Goal: Transaction & Acquisition: Book appointment/travel/reservation

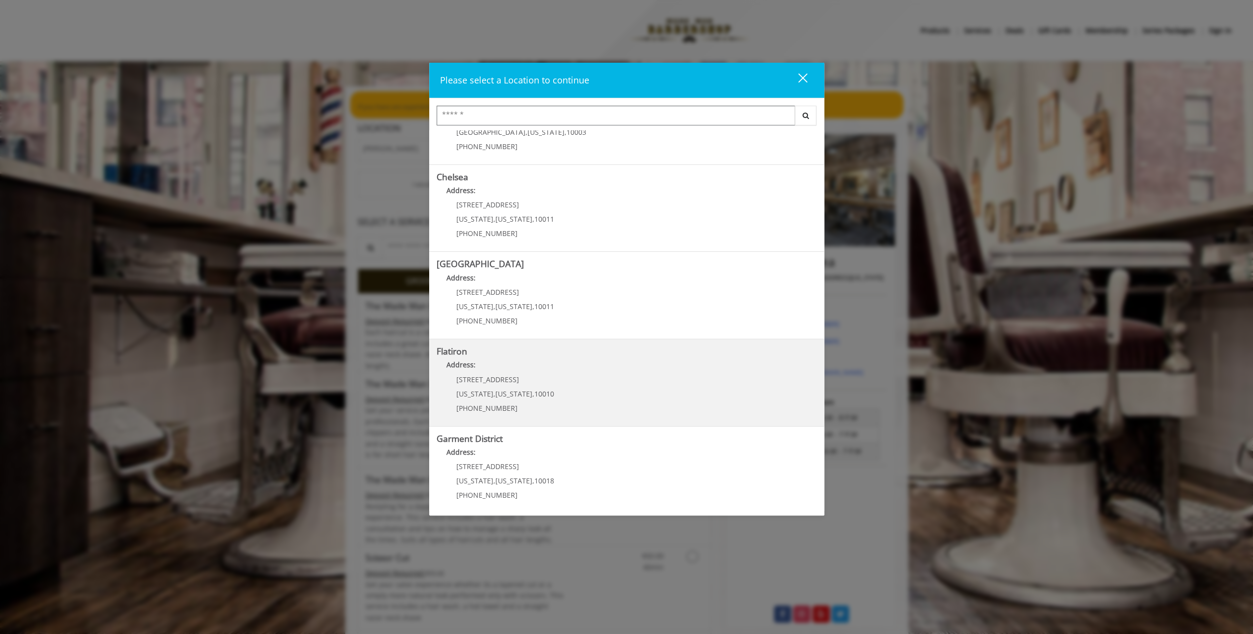
scroll to position [54, 0]
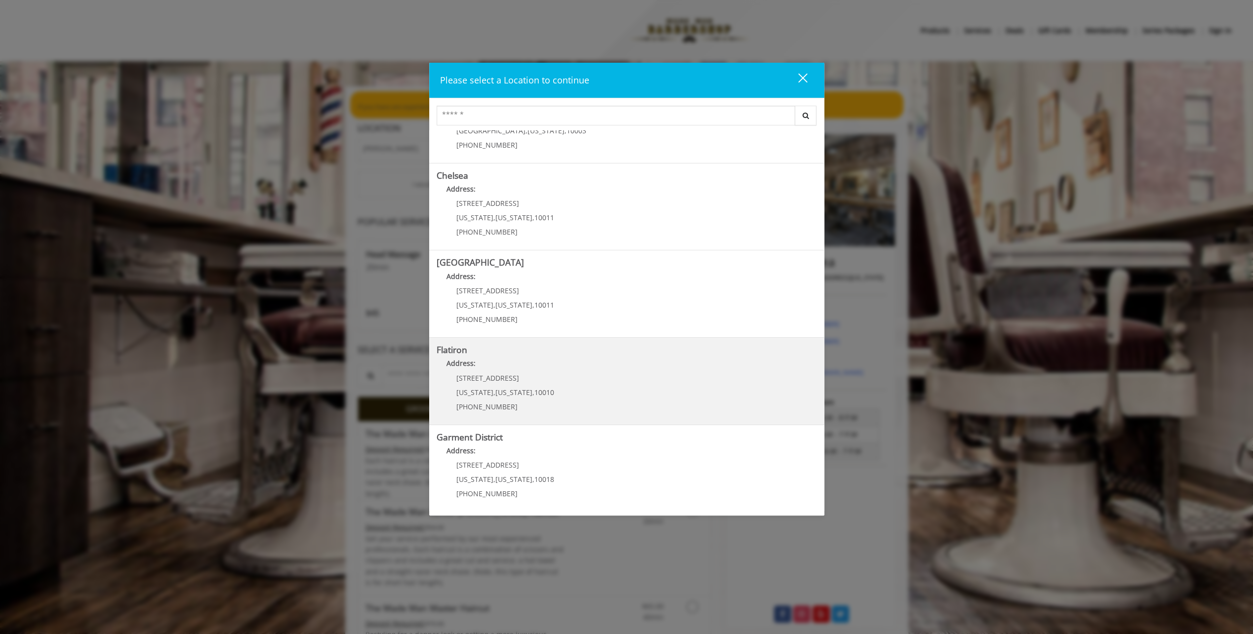
click at [519, 372] on "Address:" at bounding box center [627, 366] width 380 height 16
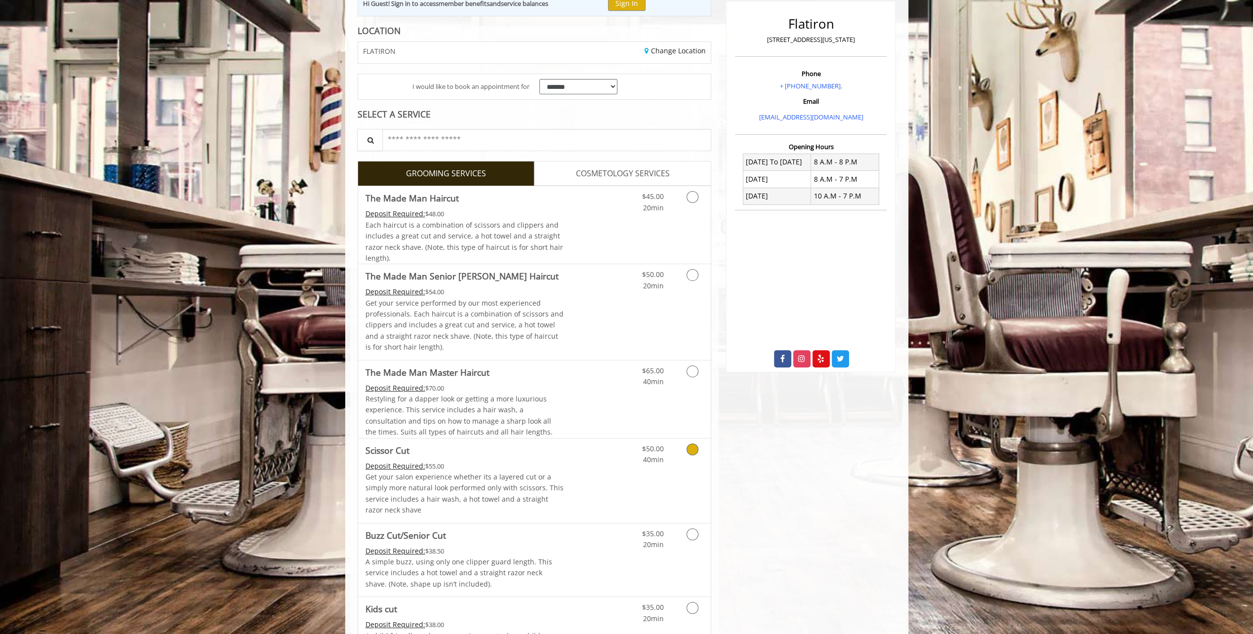
scroll to position [148, 0]
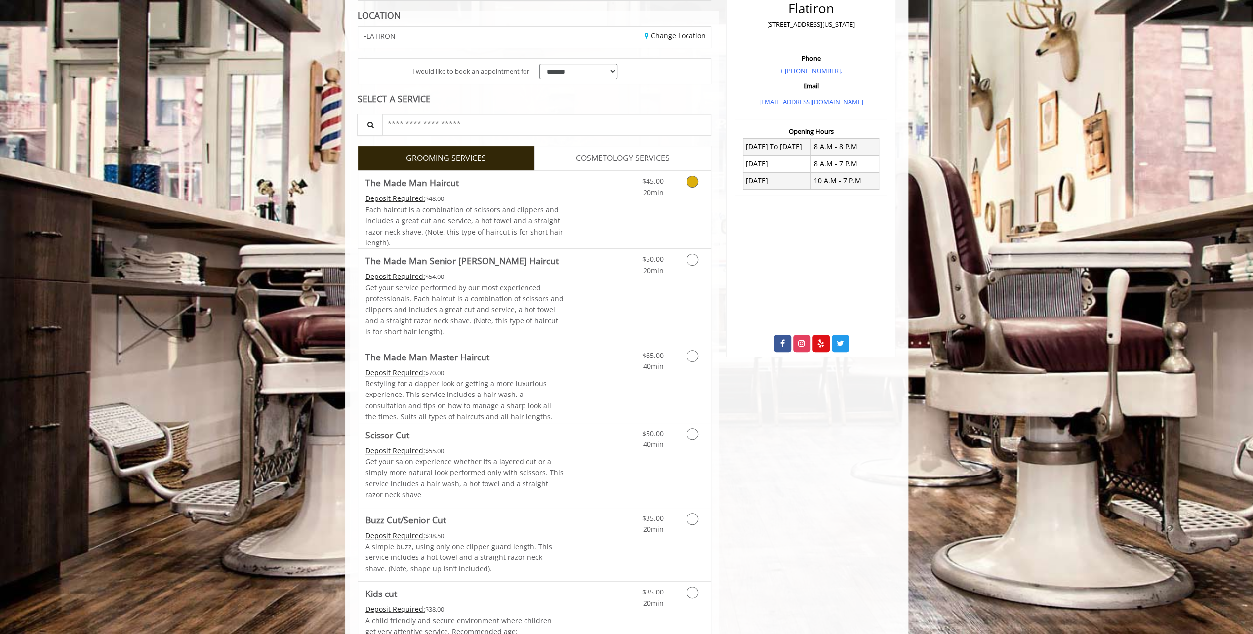
click at [692, 182] on icon "Grooming services" at bounding box center [692, 182] width 12 height 12
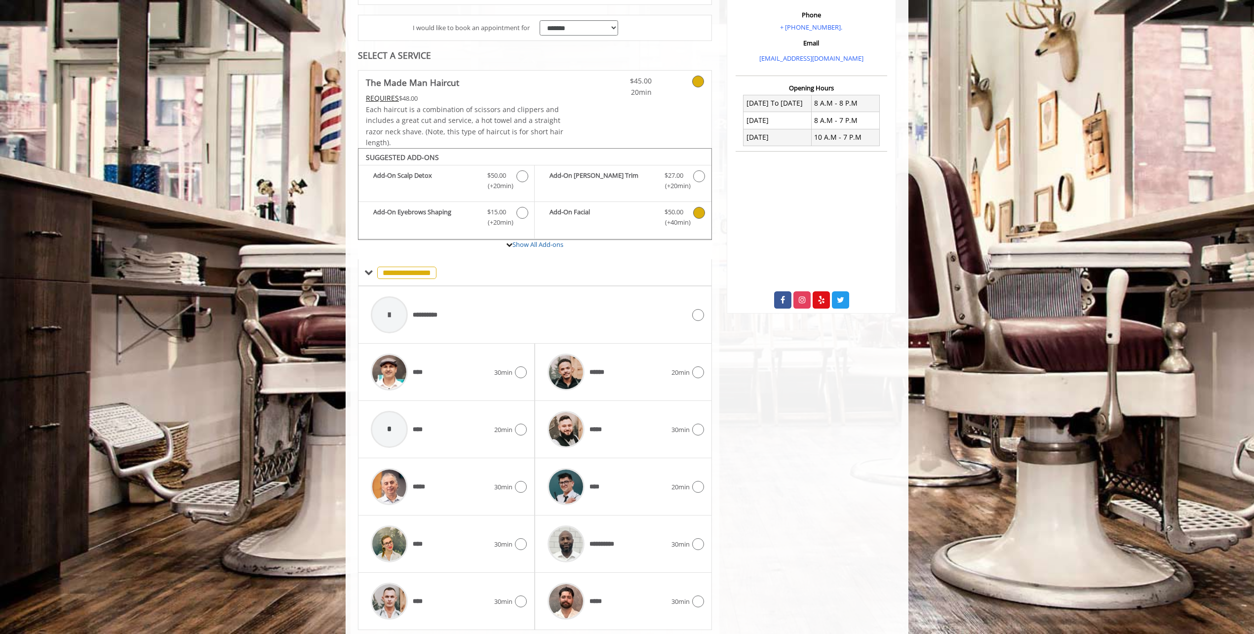
scroll to position [218, 0]
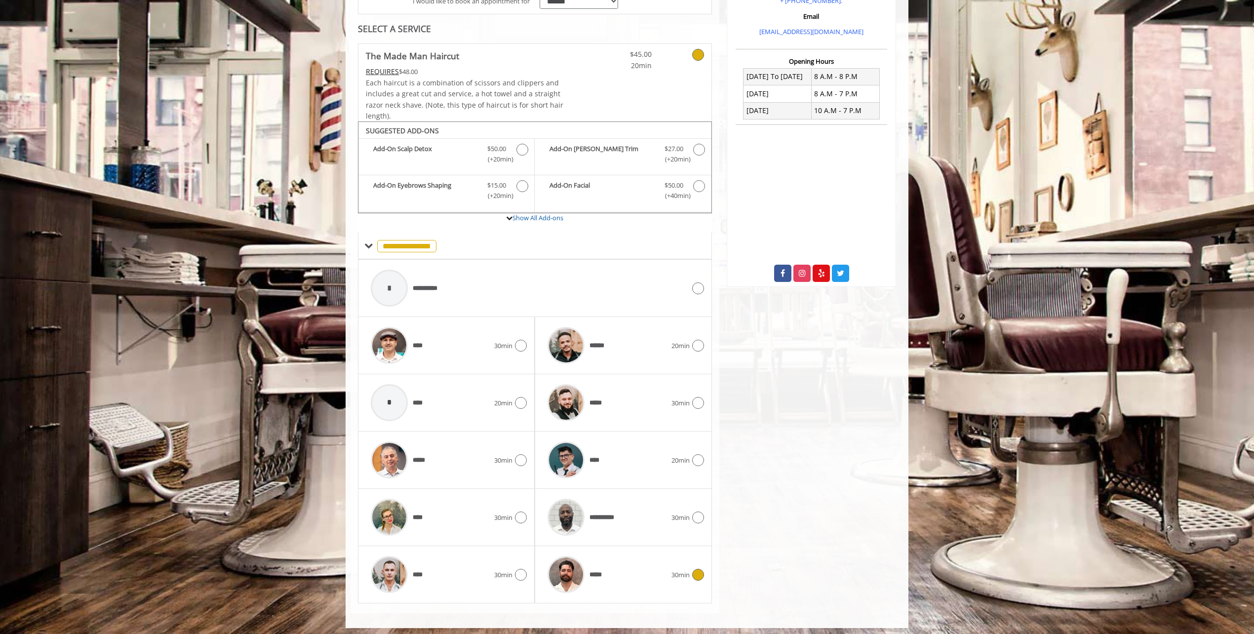
click at [605, 574] on span "*****" at bounding box center [598, 575] width 17 height 10
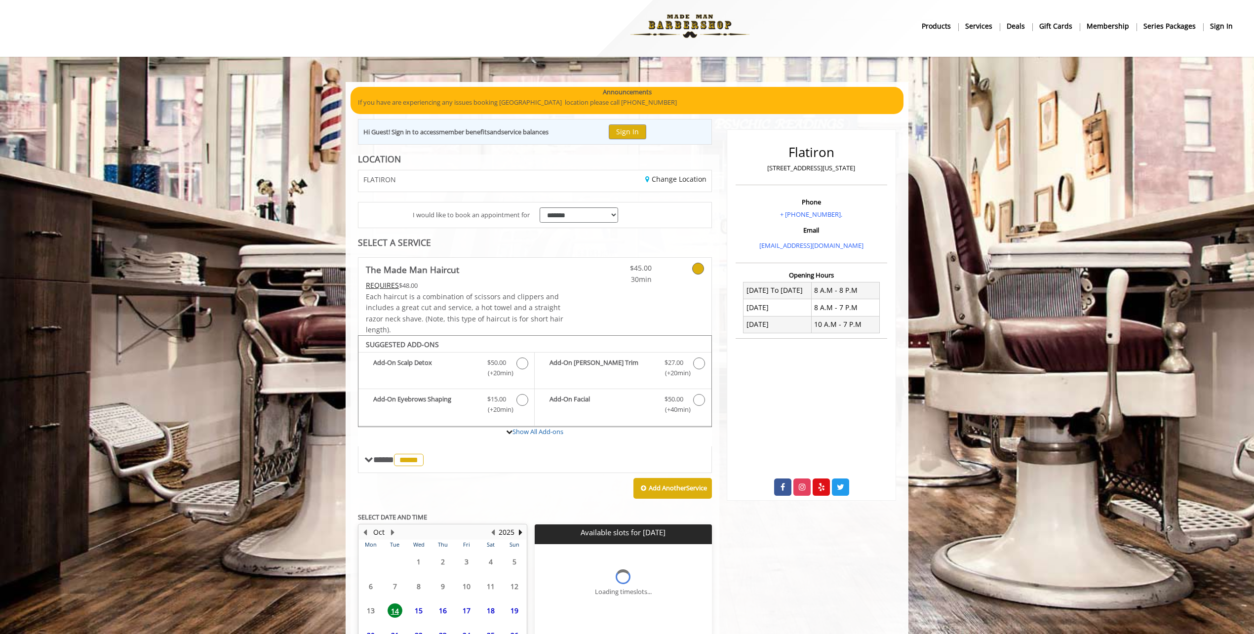
scroll to position [94, 0]
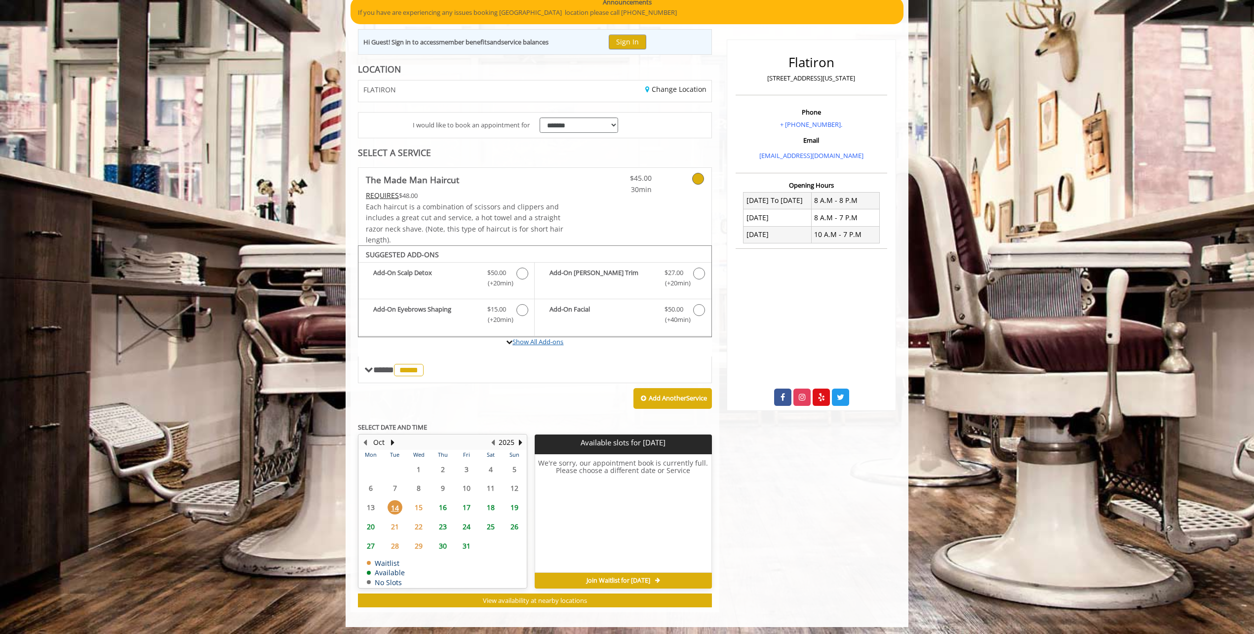
click at [550, 340] on link "Show All Add-ons" at bounding box center [538, 341] width 51 height 9
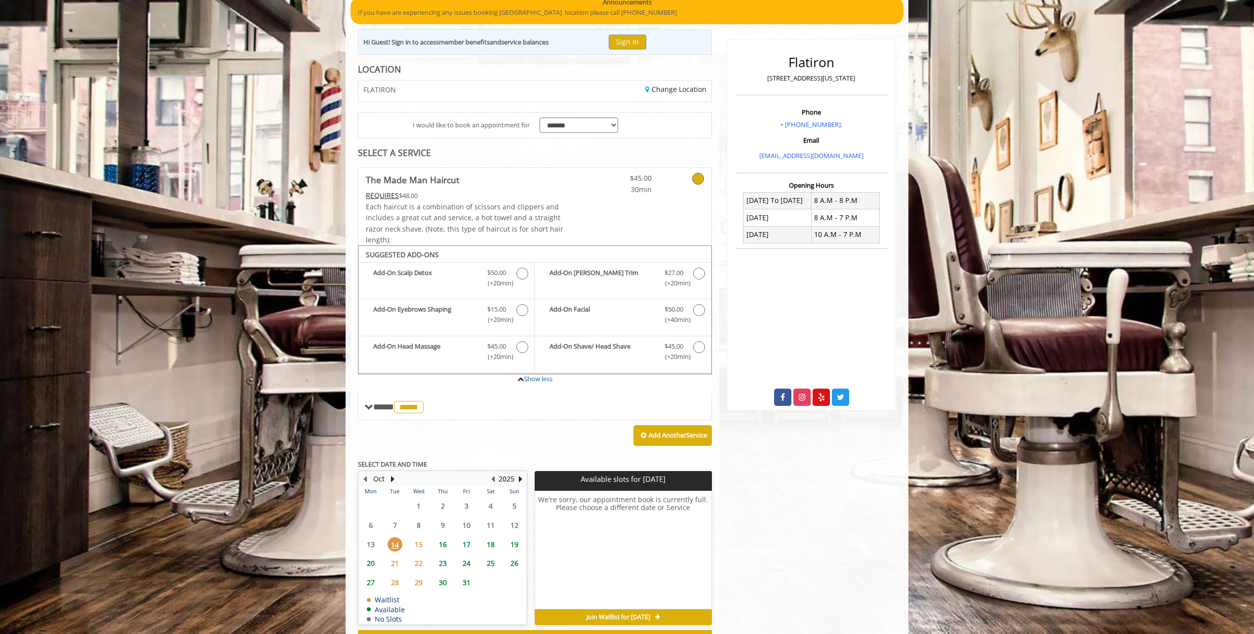
click at [445, 538] on span "16" at bounding box center [443, 544] width 15 height 14
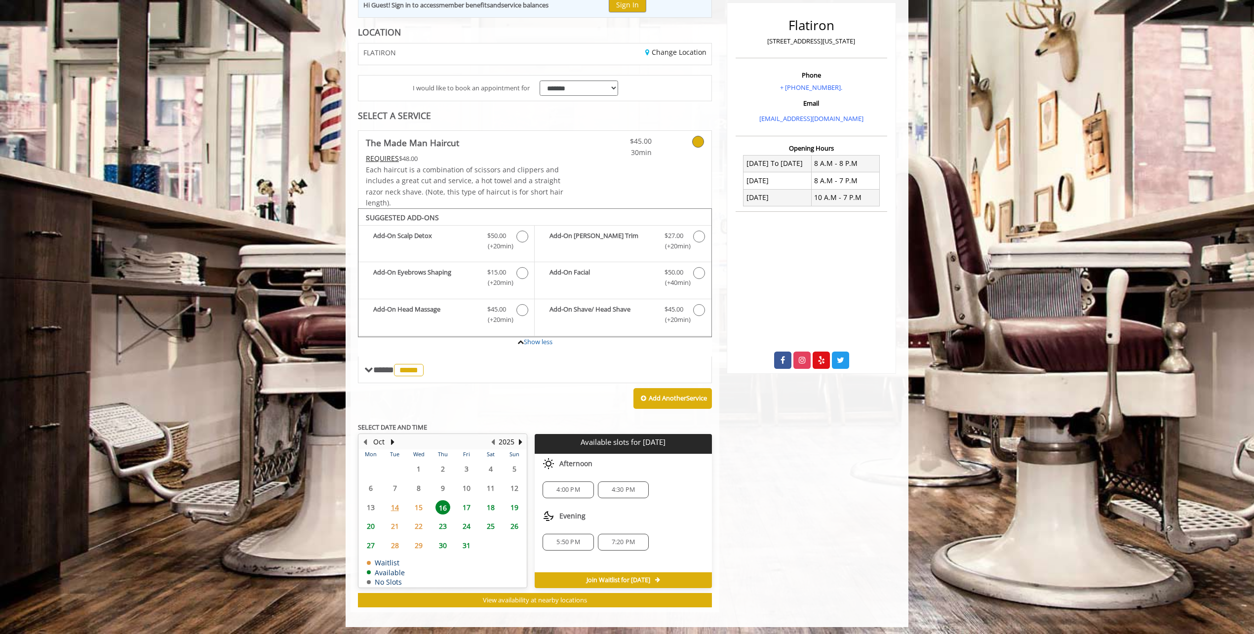
click at [573, 541] on span "5:50 PM" at bounding box center [568, 542] width 23 height 8
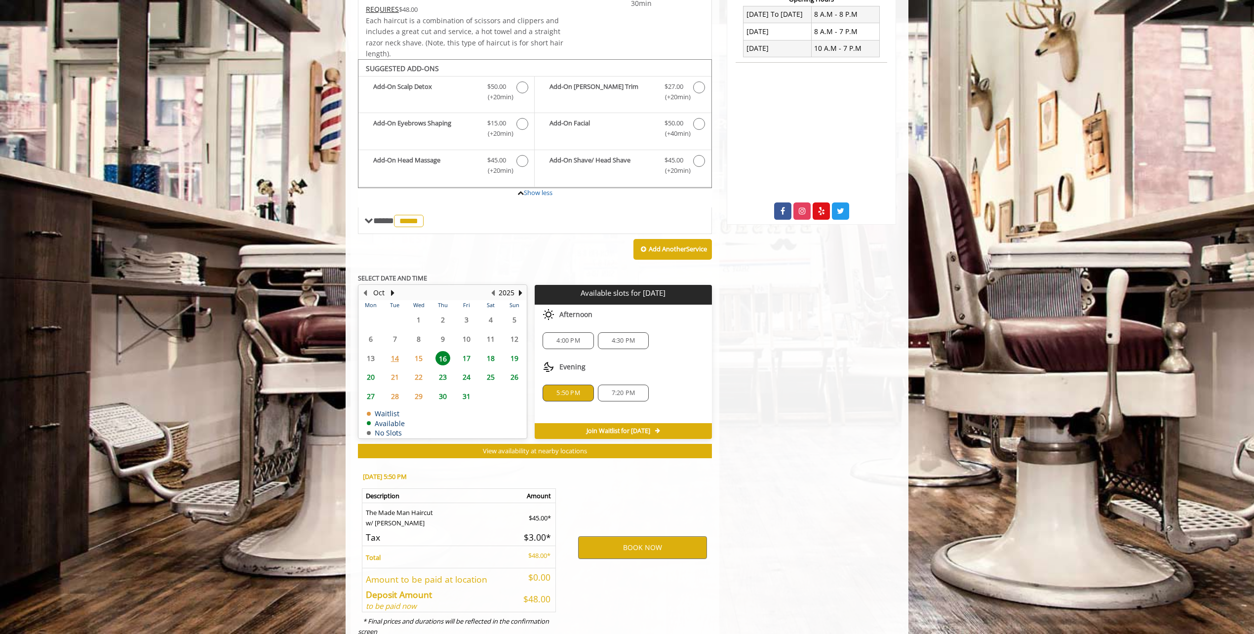
scroll to position [296, 0]
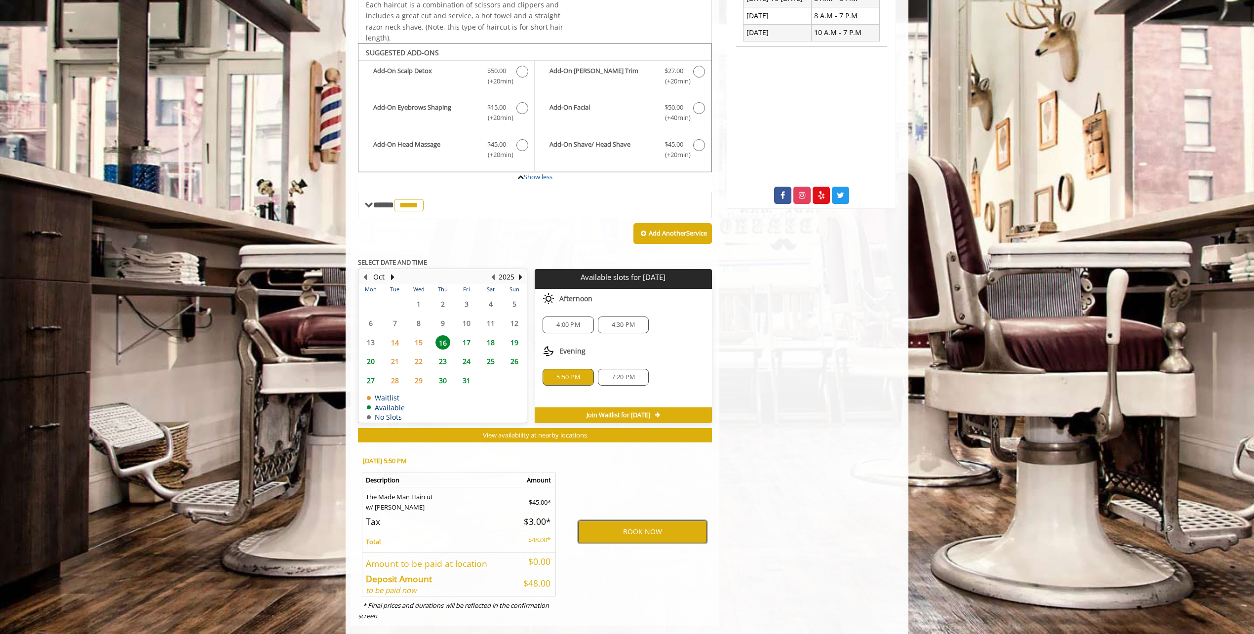
click at [654, 533] on button "BOOK NOW" at bounding box center [642, 532] width 129 height 23
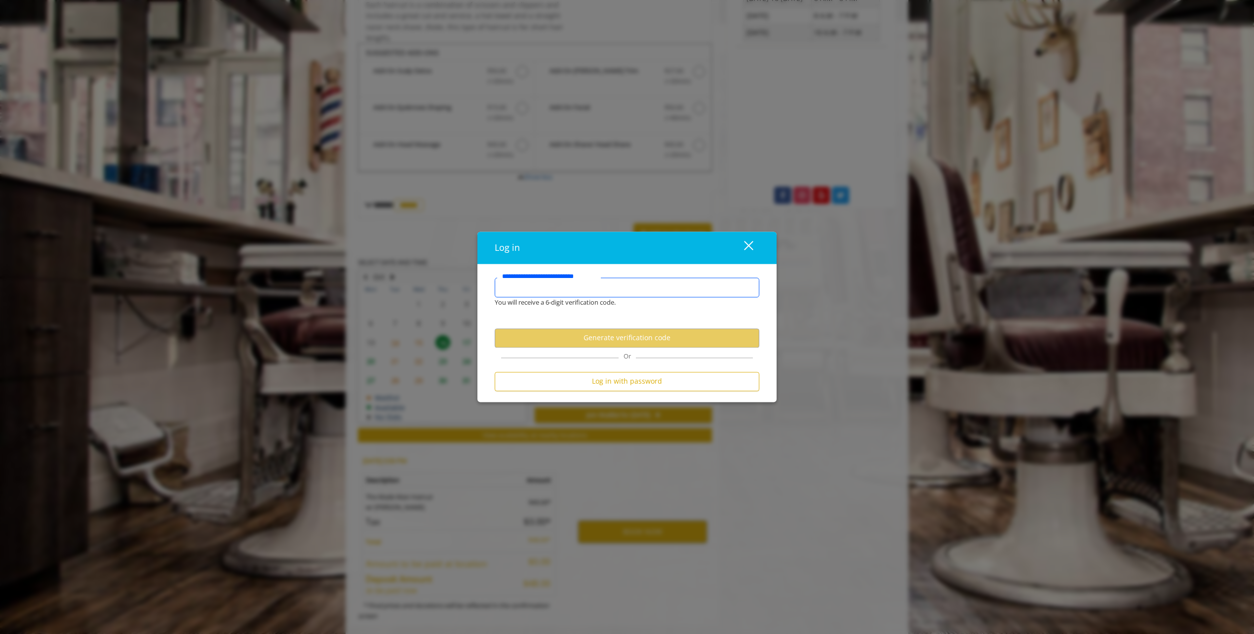
click at [605, 283] on input "**********" at bounding box center [627, 288] width 265 height 20
type input "**********"
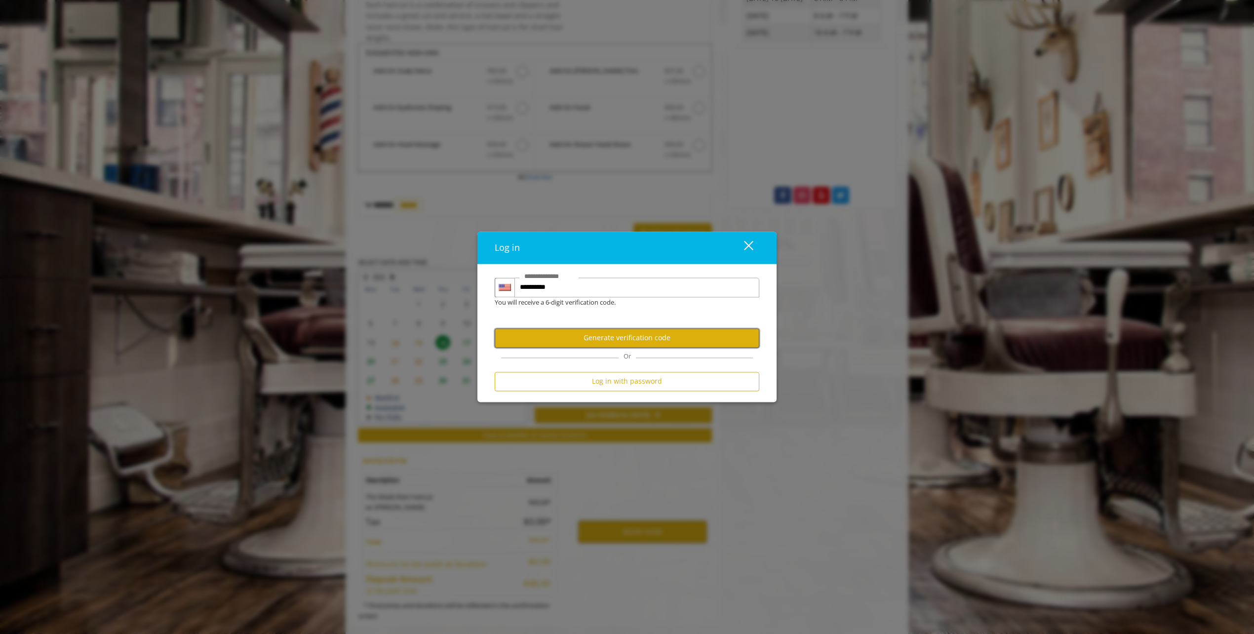
click at [608, 340] on button "Generate verification code" at bounding box center [627, 337] width 265 height 19
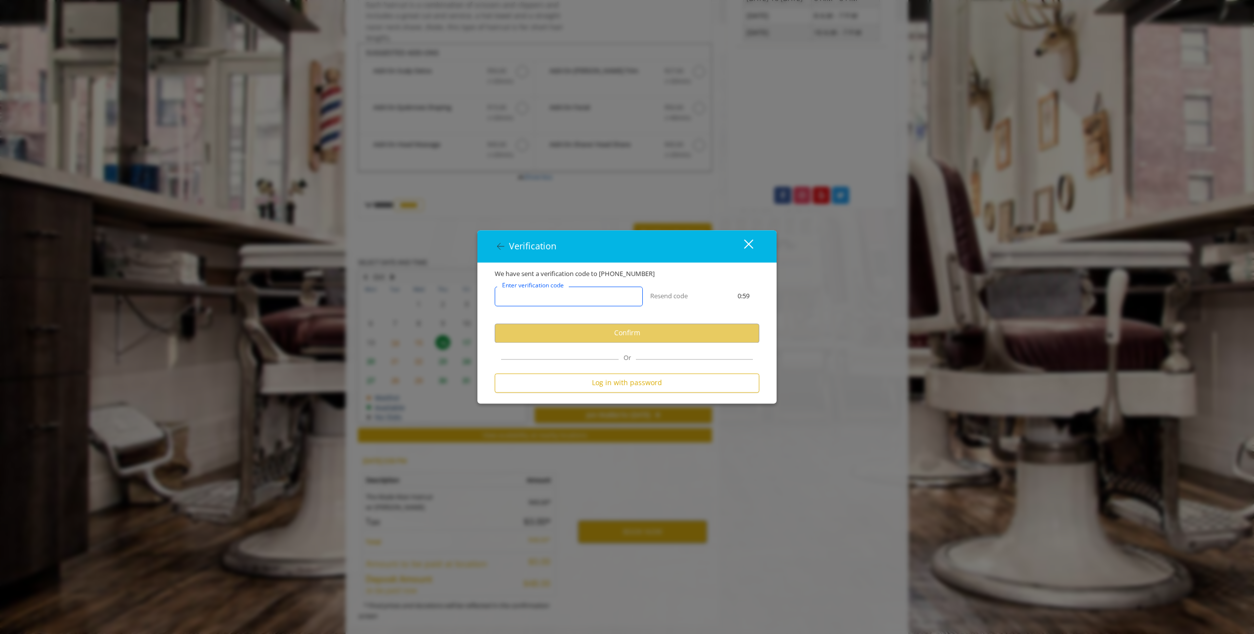
click at [598, 301] on input "Enter verification code" at bounding box center [569, 296] width 148 height 20
type input "******"
click at [612, 336] on button "Confirm" at bounding box center [627, 332] width 265 height 19
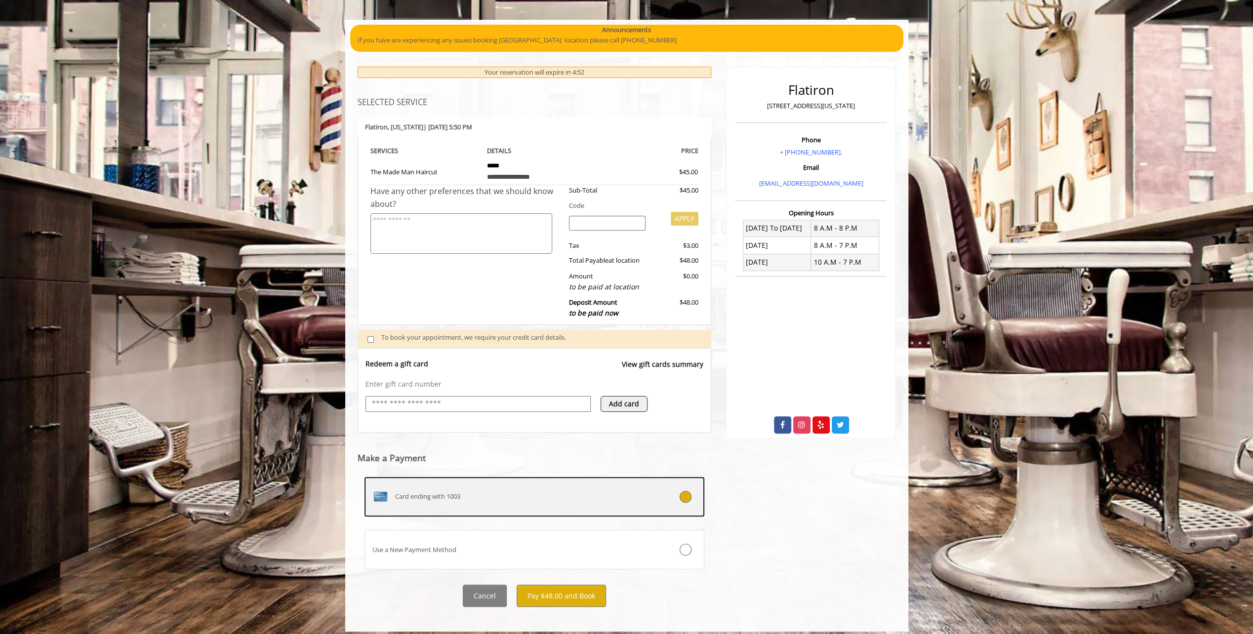
scroll to position [73, 0]
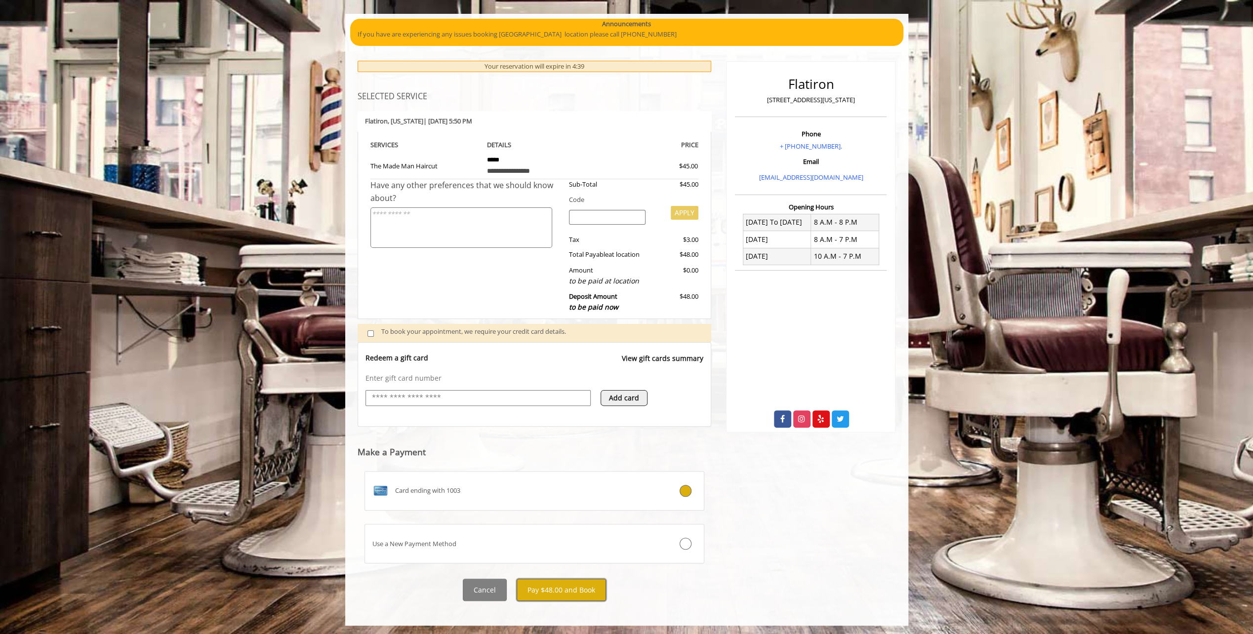
click at [570, 587] on button "Pay $48.00 and Book" at bounding box center [561, 590] width 89 height 22
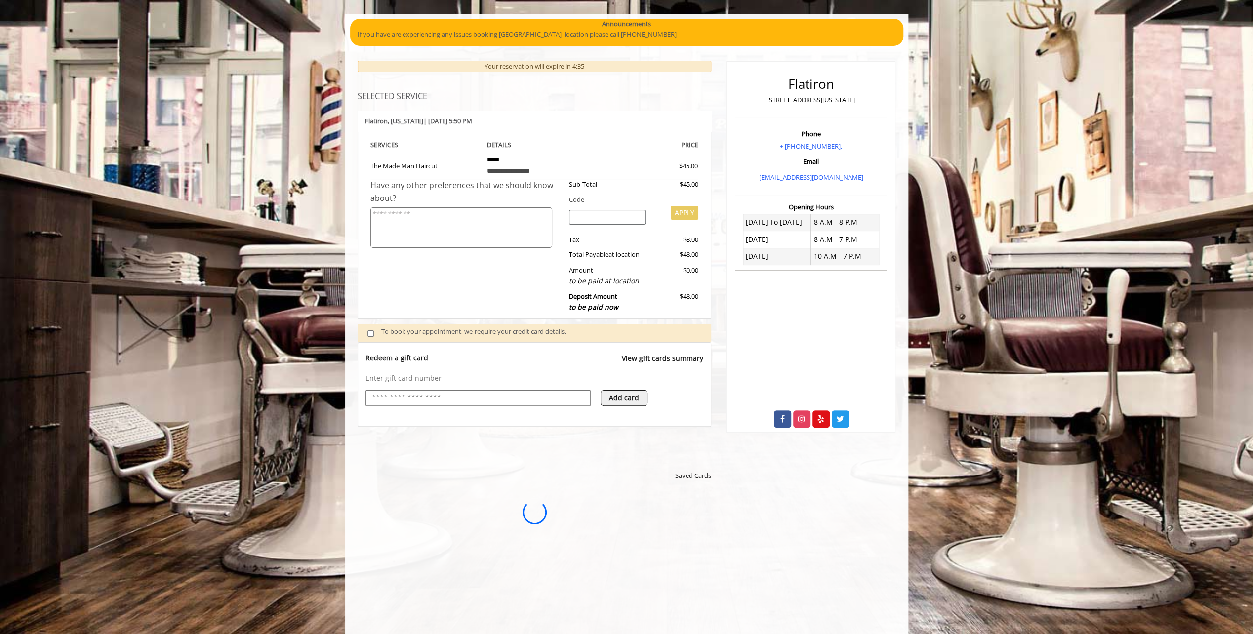
scroll to position [0, 0]
